Goal: Task Accomplishment & Management: Use online tool/utility

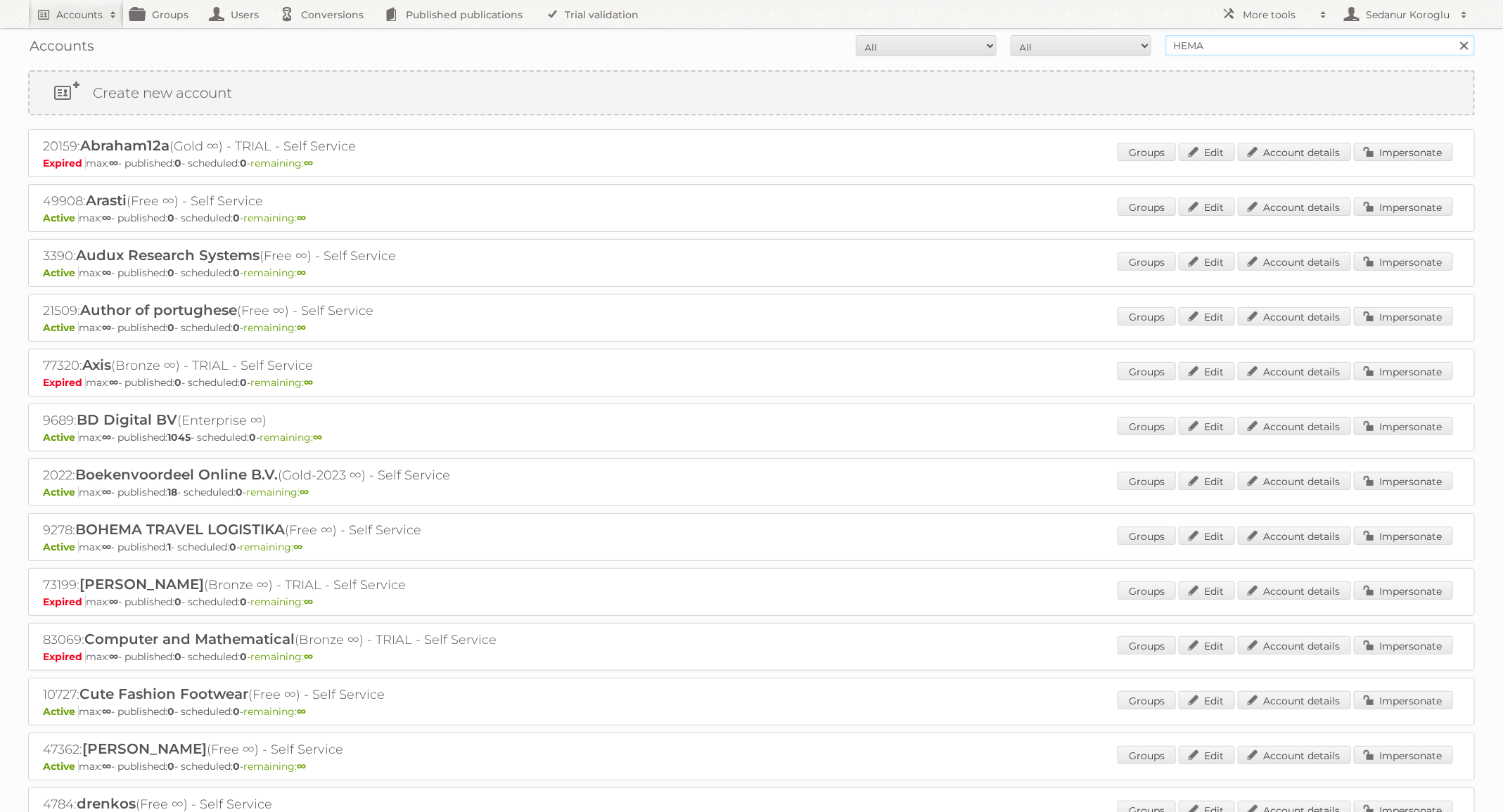
drag, startPoint x: 1230, startPoint y: 44, endPoint x: 1089, endPoint y: 45, distance: 141.0
click at [1089, 45] on form "All Active Expired Pending All Paid Trials Self service HEMA Search" at bounding box center [751, 45] width 1447 height 21
type input "Welkoop"
click at [1453, 35] on input "Search" at bounding box center [1463, 45] width 21 height 21
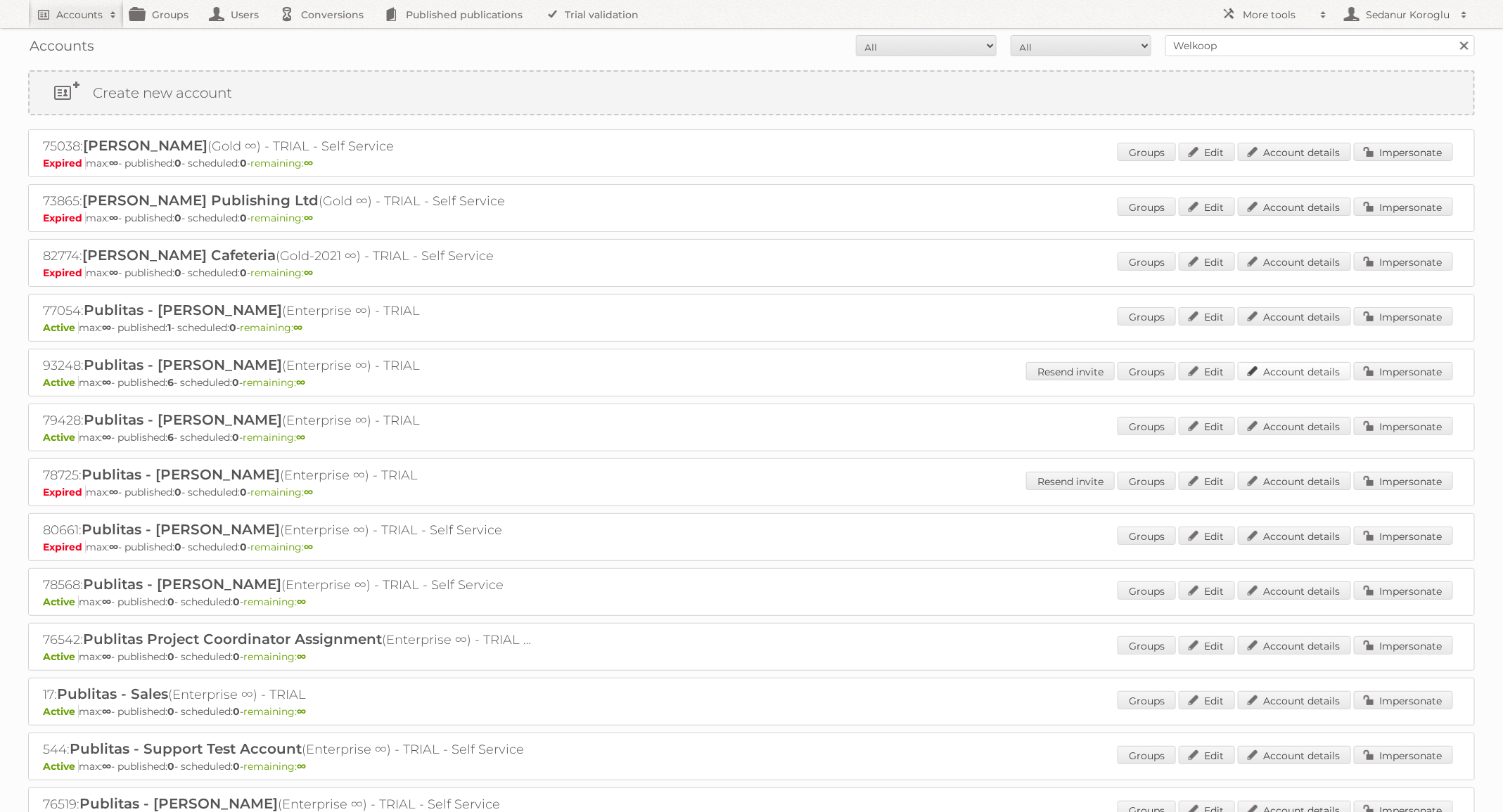
scroll to position [222, 0]
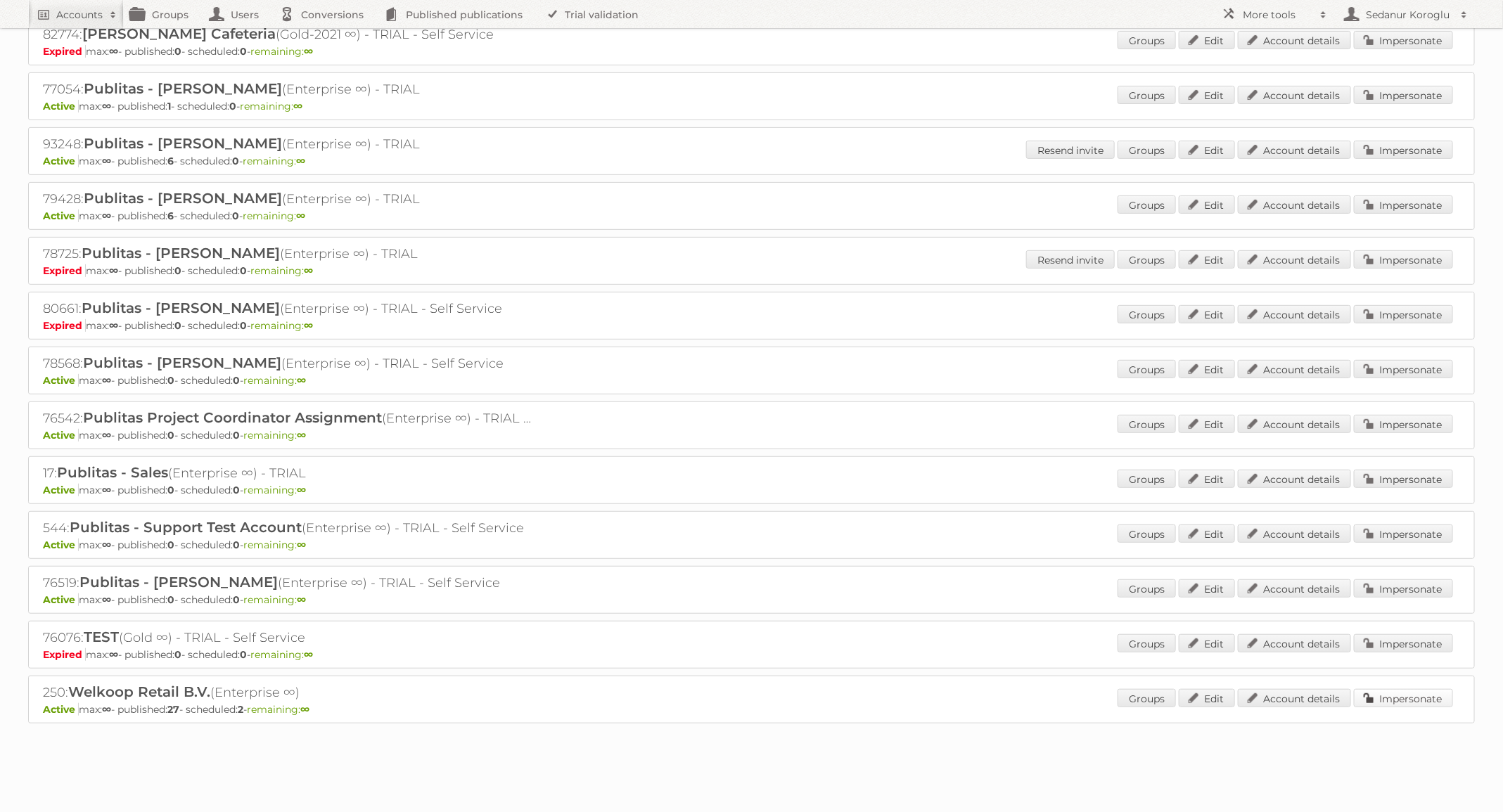
click at [1399, 689] on link "Impersonate" at bounding box center [1403, 698] width 99 height 18
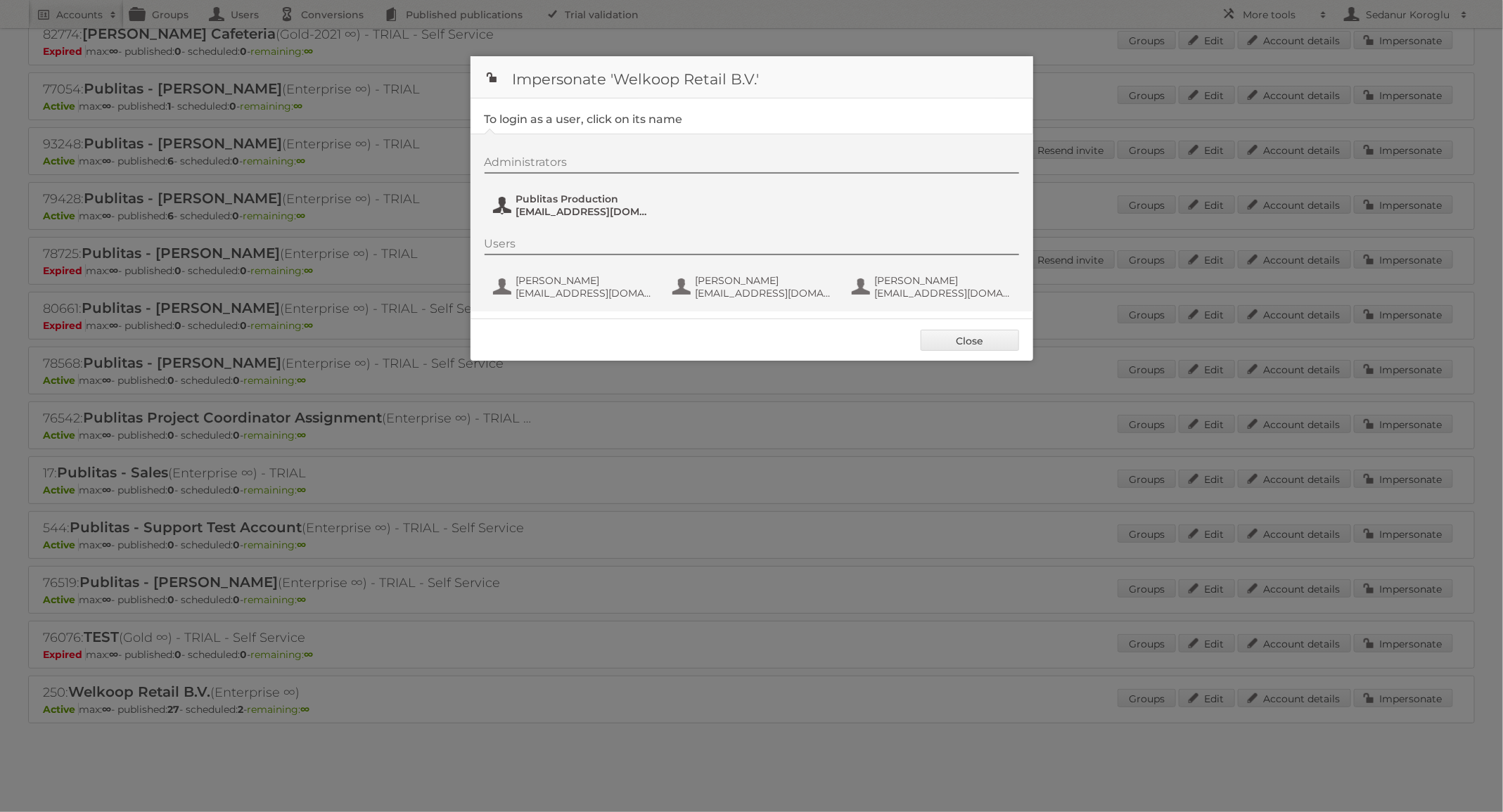
click at [560, 212] on span "fs+welkoop@publitas.com" at bounding box center [585, 212] width 137 height 13
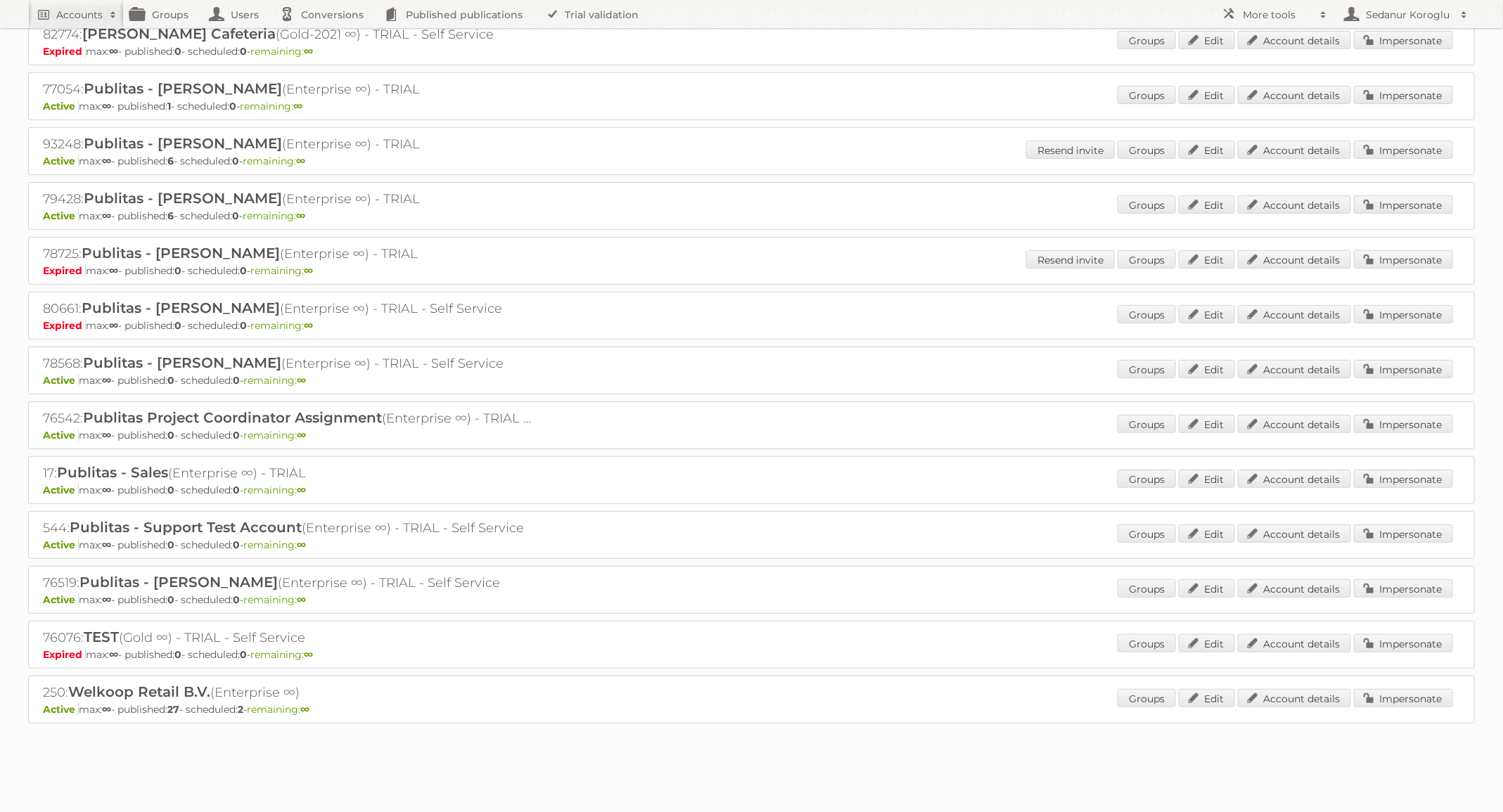
scroll to position [0, 0]
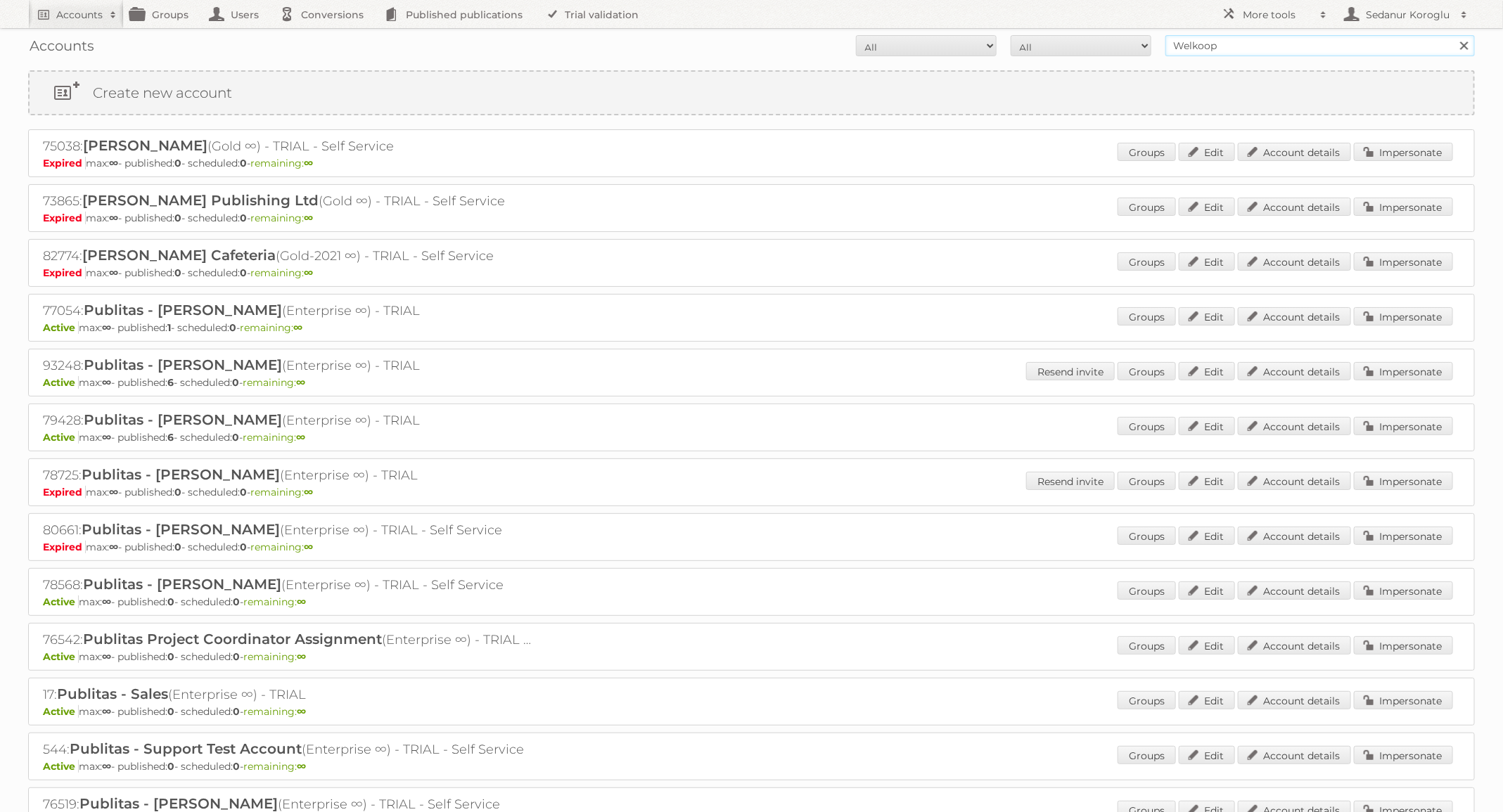
drag, startPoint x: 1223, startPoint y: 50, endPoint x: 1115, endPoint y: 48, distance: 108.0
click at [1115, 48] on form "All Active Expired Pending All Paid Trials Self service Welkoop Search" at bounding box center [751, 45] width 1447 height 21
type input "Audax"
click at [1453, 35] on input "Search" at bounding box center [1463, 45] width 21 height 21
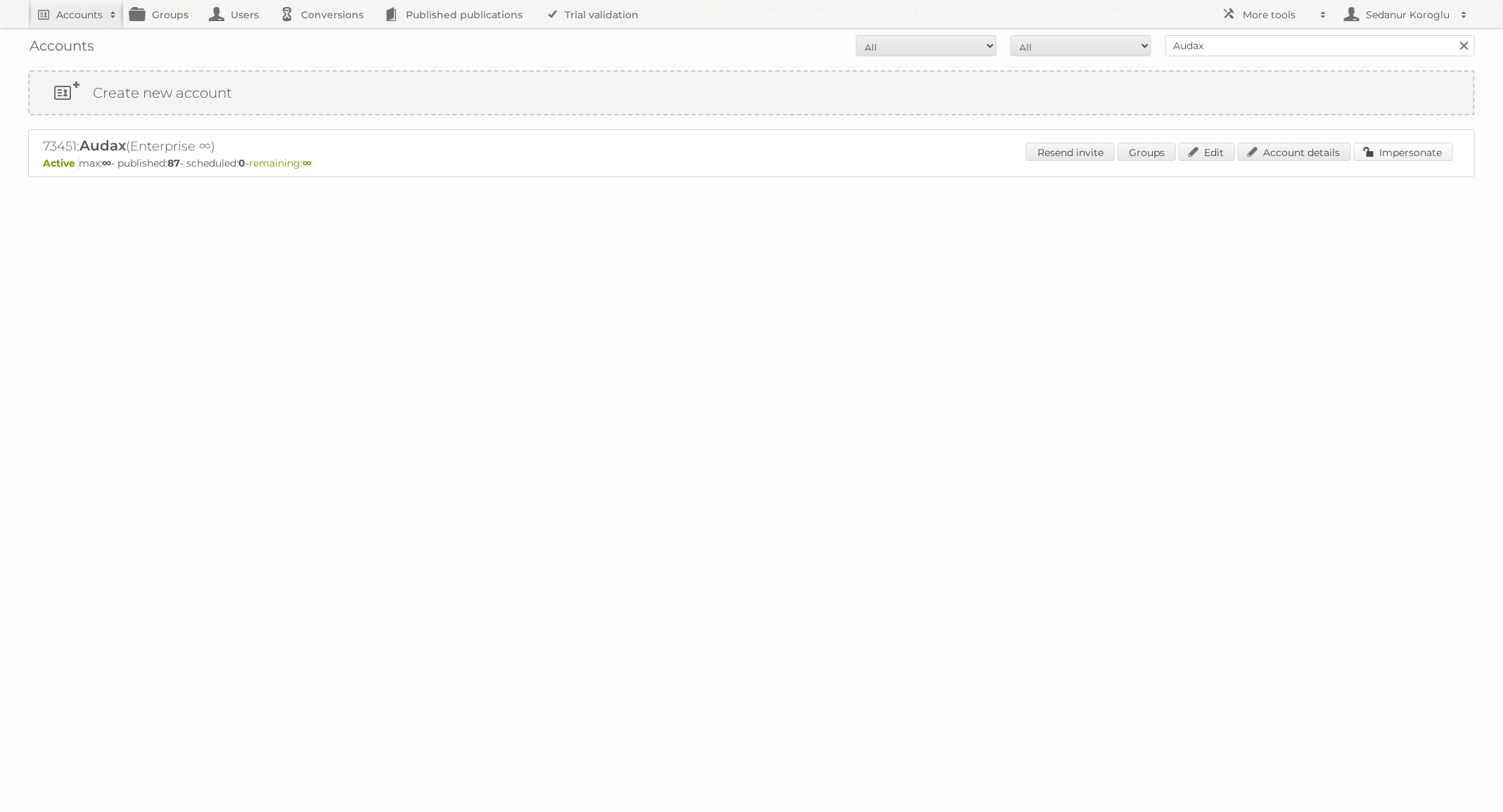
click at [1412, 155] on link "Impersonate" at bounding box center [1403, 152] width 99 height 18
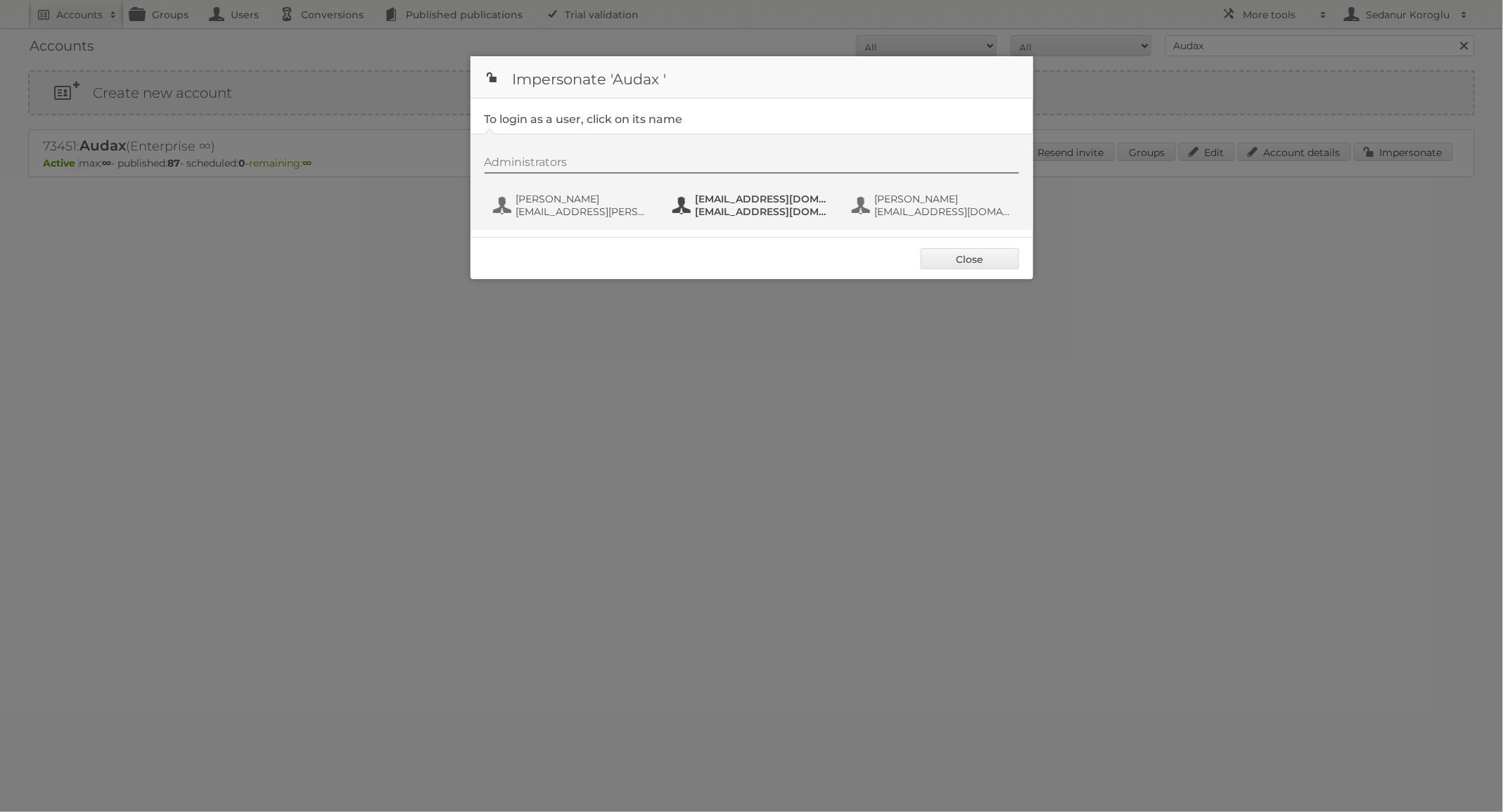
click at [741, 204] on span "fs+audax@publitas.com" at bounding box center [764, 200] width 137 height 13
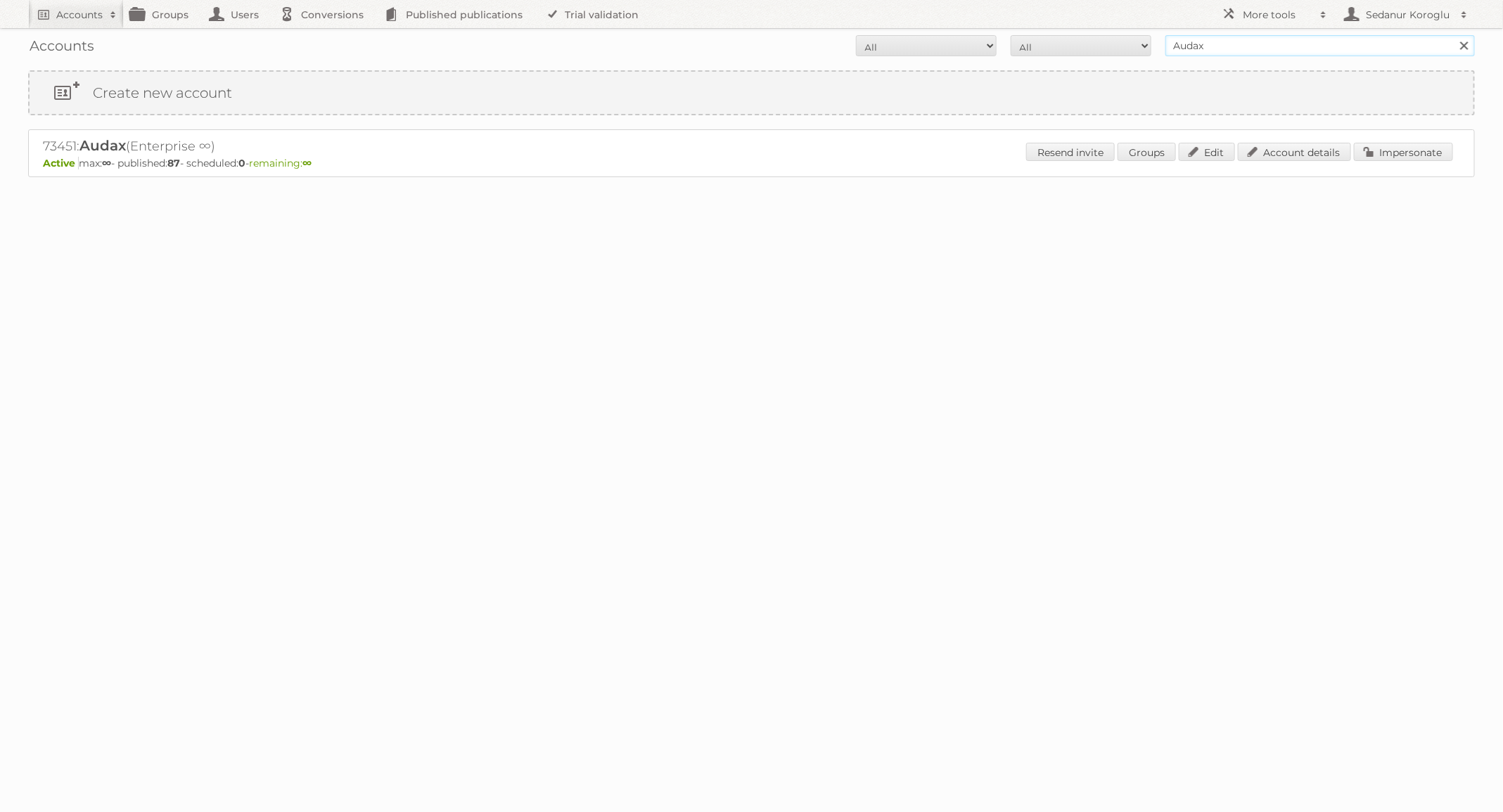
click at [1201, 42] on input "Audax" at bounding box center [1320, 45] width 309 height 21
type input "TFG Media"
click at [1453, 35] on input "Search" at bounding box center [1463, 45] width 21 height 21
click at [1385, 144] on link "Impersonate" at bounding box center [1403, 152] width 99 height 18
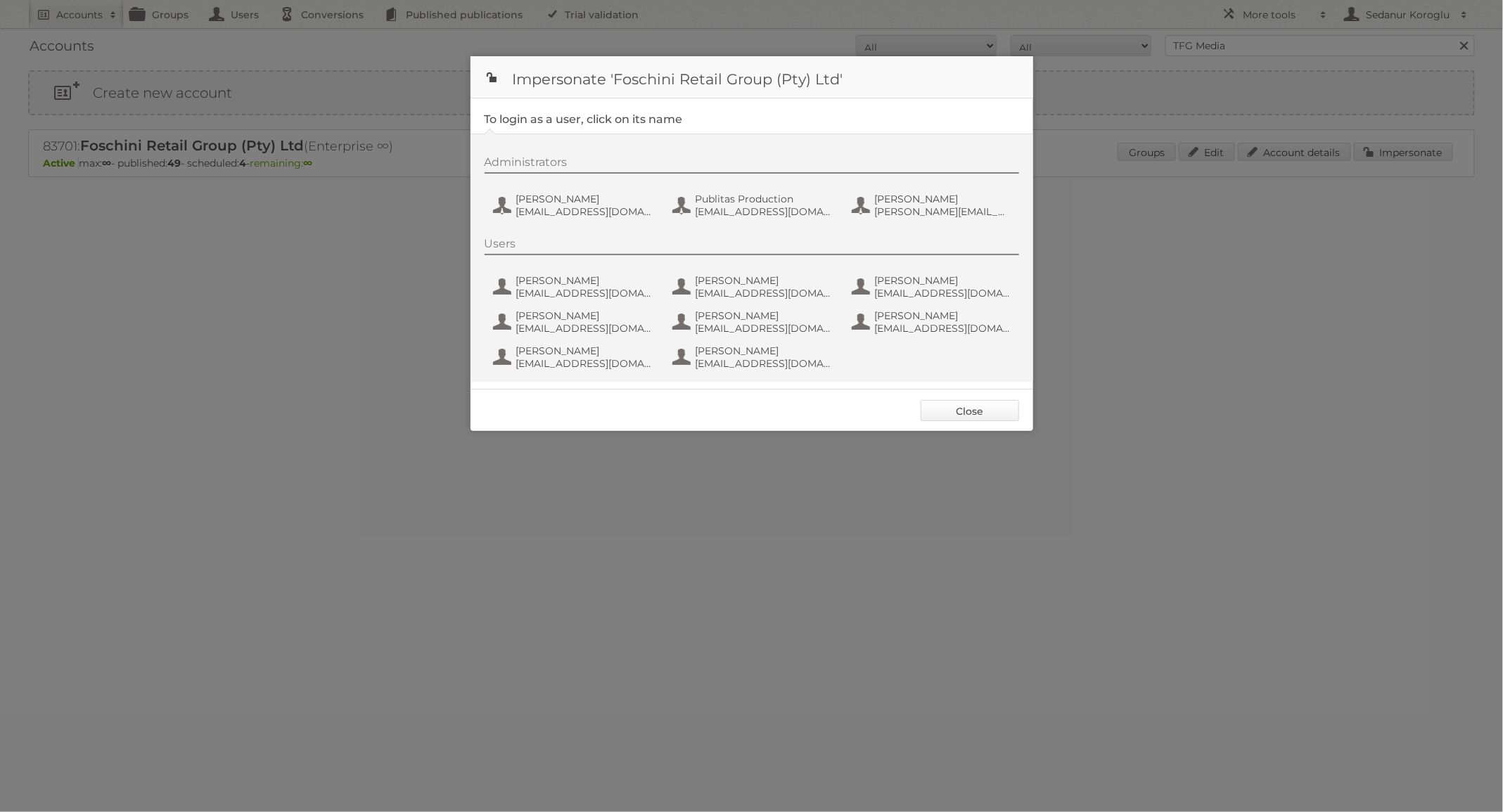
click at [937, 411] on link "Close" at bounding box center [970, 410] width 99 height 21
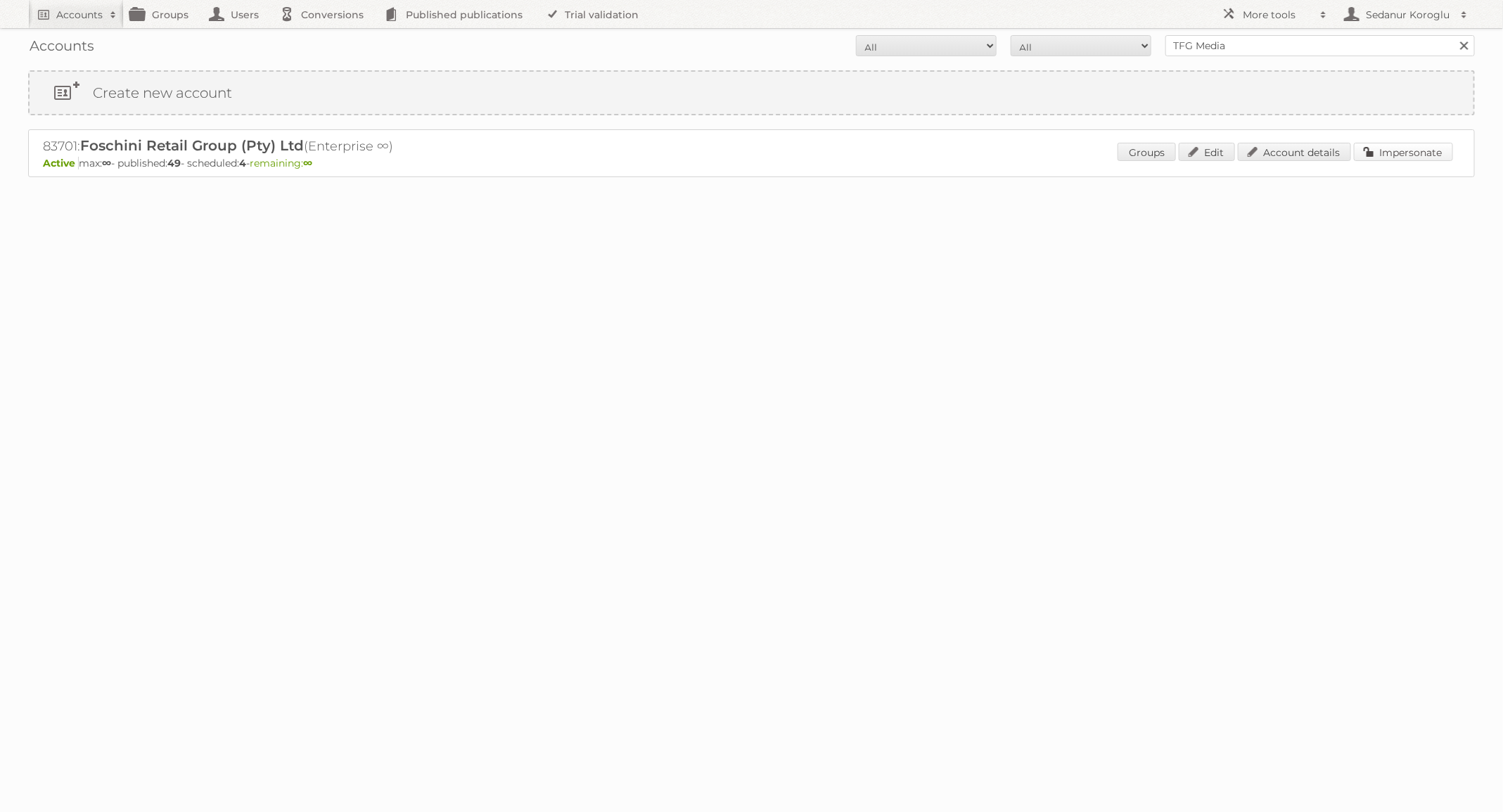
click at [1398, 155] on link "Impersonate" at bounding box center [1403, 152] width 99 height 18
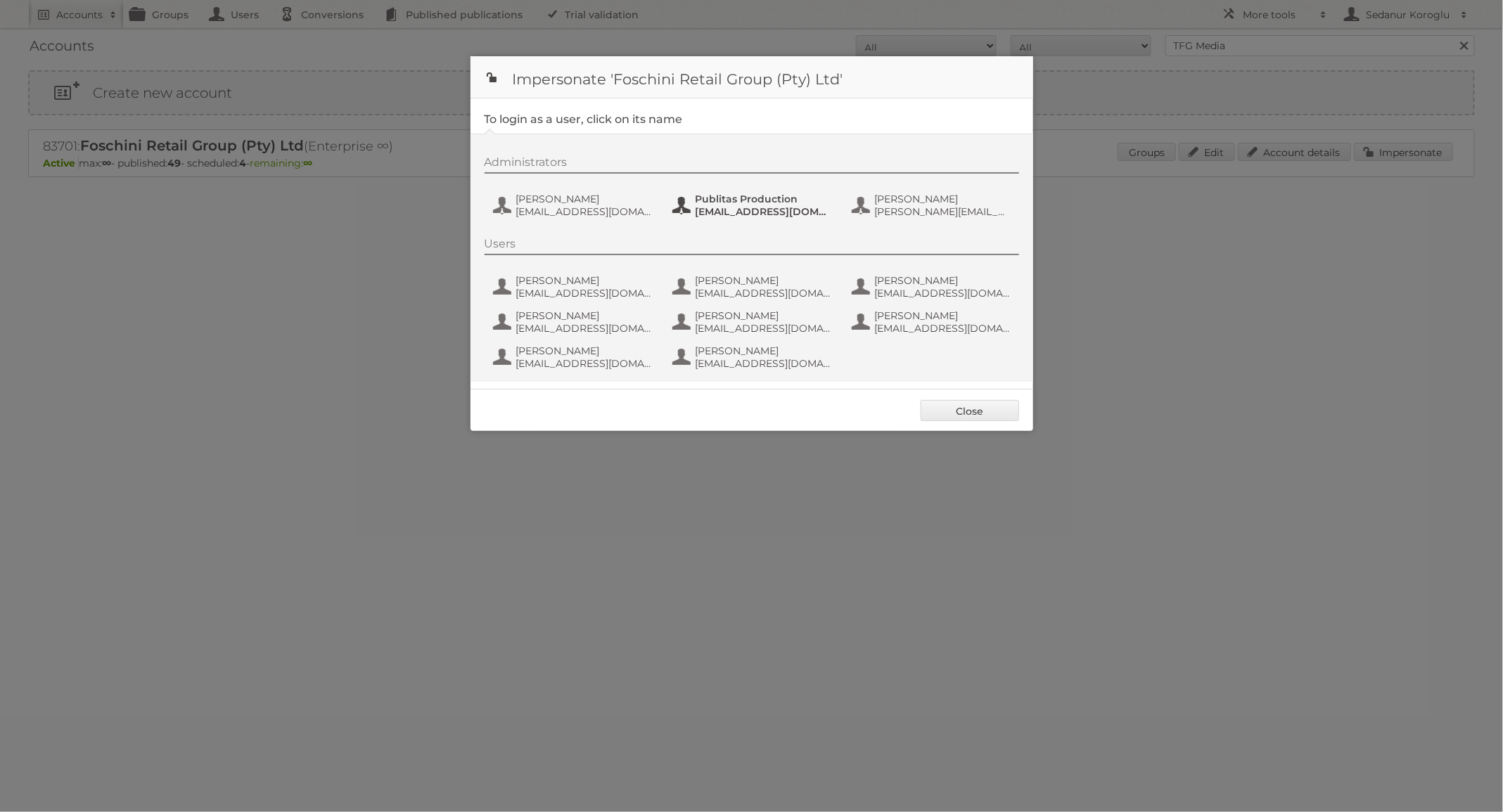
click at [762, 193] on span "Publitas Production" at bounding box center [764, 200] width 137 height 13
